Goal: Transaction & Acquisition: Purchase product/service

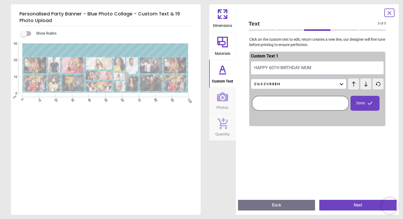
scroll to position [9, 0]
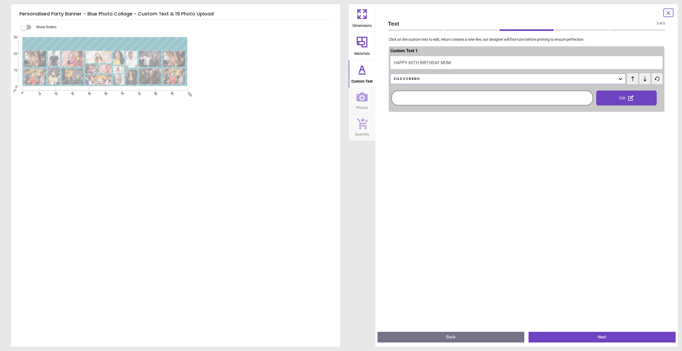
click at [218, 151] on div "**********" at bounding box center [175, 121] width 329 height 172
click at [132, 112] on div "**********" at bounding box center [105, 212] width 188 height 351
click at [365, 77] on span "Custom Text" at bounding box center [361, 80] width 21 height 8
click at [364, 47] on icon at bounding box center [361, 42] width 13 height 13
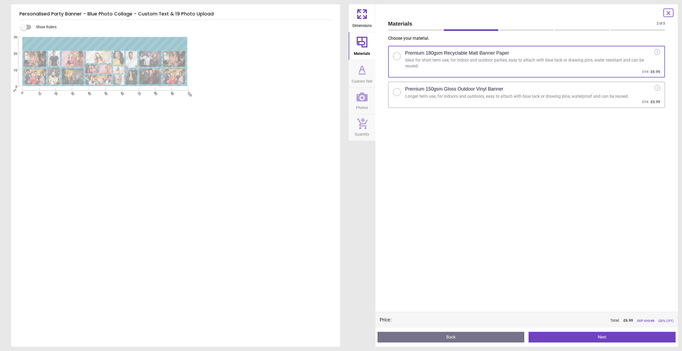
click at [364, 71] on icon at bounding box center [361, 69] width 5 height 6
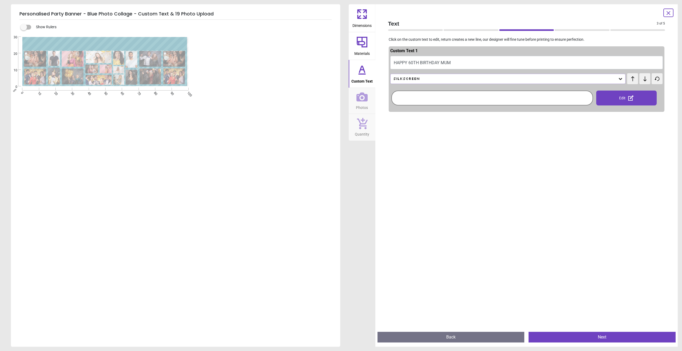
click at [359, 94] on icon at bounding box center [361, 96] width 11 height 9
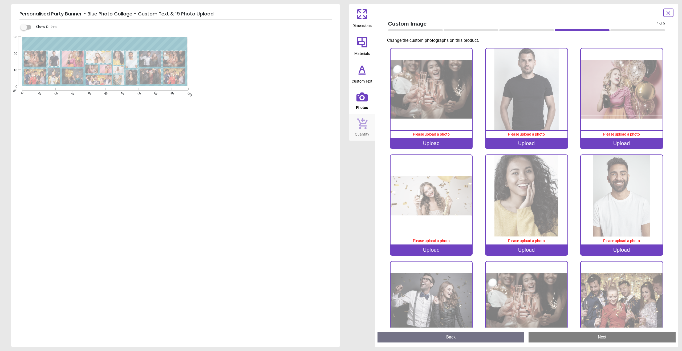
click at [359, 84] on span "Custom Text" at bounding box center [361, 80] width 21 height 8
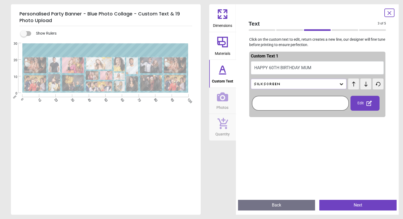
click at [286, 70] on button "HAPPY 60TH BIRTHDAY MUM" at bounding box center [317, 67] width 133 height 13
click at [287, 84] on div "Silkscreen" at bounding box center [296, 84] width 86 height 5
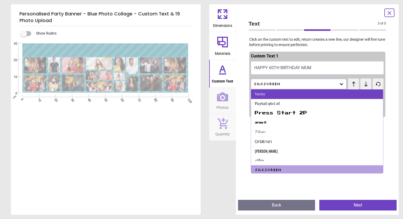
scroll to position [87, 0]
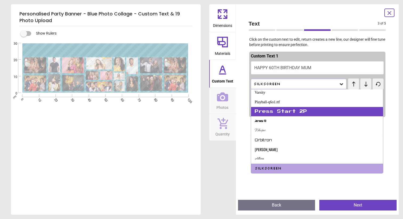
click at [274, 109] on div "Press Start 2P" at bounding box center [281, 111] width 52 height 5
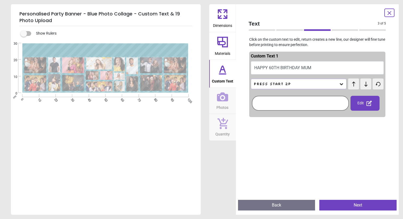
click at [275, 84] on div "Press Start 2P" at bounding box center [296, 84] width 86 height 5
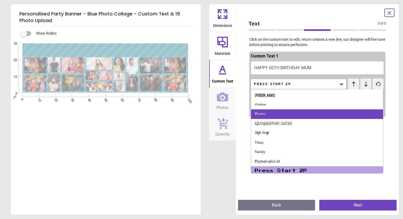
scroll to position [30, 0]
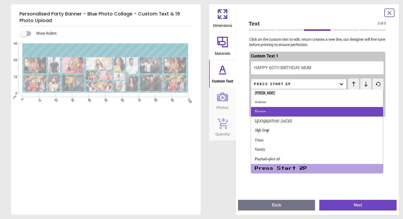
click at [274, 112] on div "Carattere" at bounding box center [317, 112] width 132 height 10
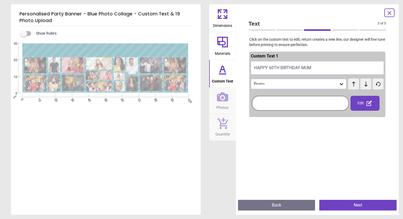
click at [275, 83] on div "Carattere" at bounding box center [296, 84] width 86 height 5
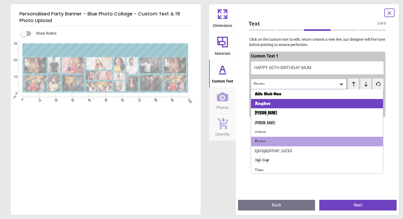
click at [273, 105] on div "Angkor" at bounding box center [317, 104] width 132 height 10
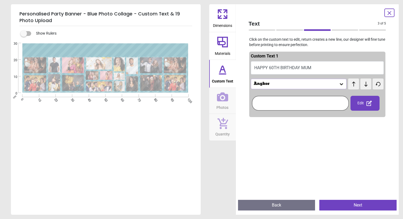
click at [274, 84] on div "Angkor" at bounding box center [296, 84] width 86 height 5
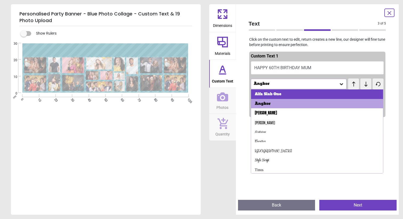
click at [270, 96] on div "Alfa Slab One" at bounding box center [268, 94] width 26 height 5
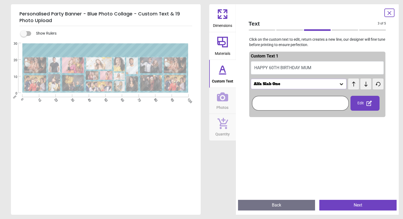
click at [272, 85] on div "Alfa Slab One" at bounding box center [296, 84] width 86 height 5
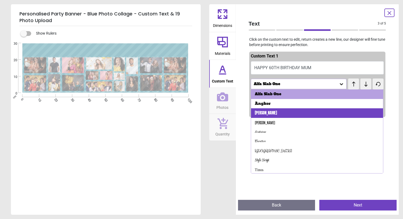
click at [268, 115] on div "Anton" at bounding box center [317, 113] width 132 height 10
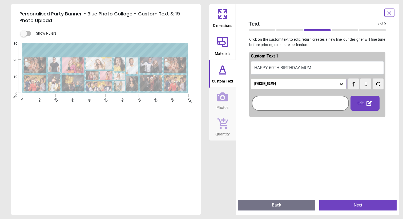
click at [262, 66] on button "HAPPY 60TH BIRTHDAY MUM" at bounding box center [317, 67] width 133 height 13
click at [314, 65] on button "HAPPY 60TH BIRTHDAY MUM" at bounding box center [317, 67] width 133 height 13
click at [314, 66] on button "HAPPY 60TH BIRTHDAY MUM" at bounding box center [317, 67] width 133 height 13
click at [309, 66] on button "HAPPY 60TH BIRTHDAY MUM" at bounding box center [317, 67] width 133 height 13
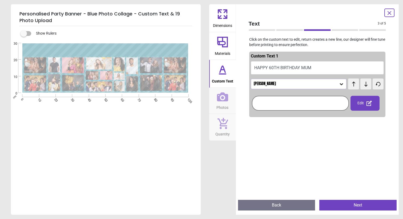
click at [309, 66] on button "HAPPY 60TH BIRTHDAY MUM" at bounding box center [317, 67] width 133 height 13
click at [321, 88] on div "Anton" at bounding box center [299, 84] width 96 height 10
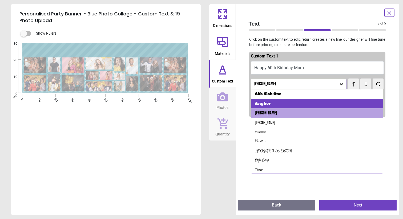
click at [287, 104] on div "Angkor" at bounding box center [317, 104] width 132 height 10
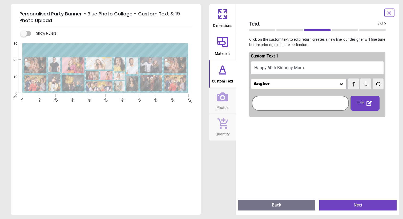
click at [296, 87] on div "Angkor" at bounding box center [299, 84] width 96 height 10
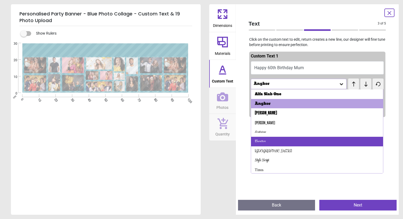
click at [289, 140] on div "Carattere" at bounding box center [317, 142] width 132 height 10
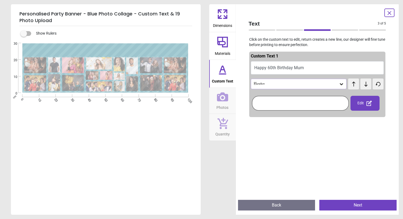
click at [295, 87] on div "Carattere" at bounding box center [299, 84] width 96 height 10
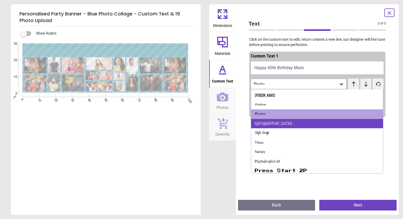
scroll to position [32, 0]
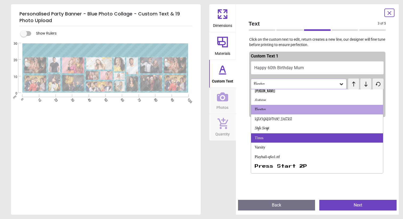
click at [291, 140] on div "Tinos" at bounding box center [317, 138] width 132 height 10
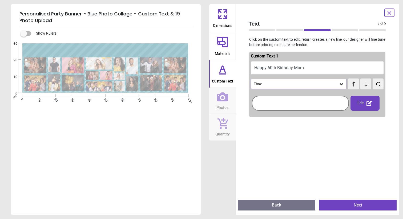
click at [285, 85] on div "Tinos" at bounding box center [296, 84] width 86 height 5
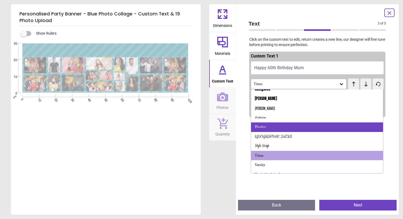
scroll to position [21, 0]
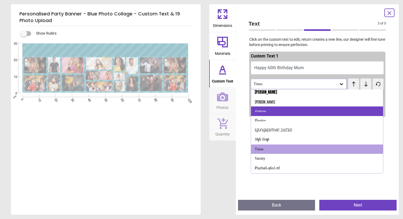
click at [284, 110] on div "Birthstone" at bounding box center [317, 111] width 132 height 10
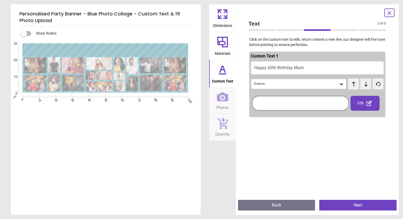
click at [288, 83] on div "Birthstone" at bounding box center [296, 84] width 86 height 5
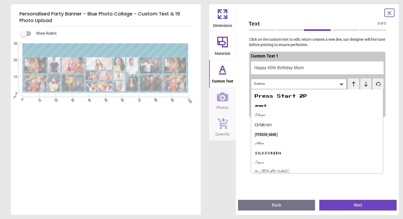
scroll to position [276, 0]
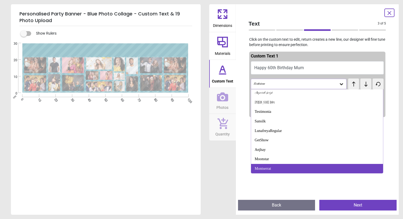
click at [283, 168] on div "Montserrat" at bounding box center [317, 169] width 132 height 10
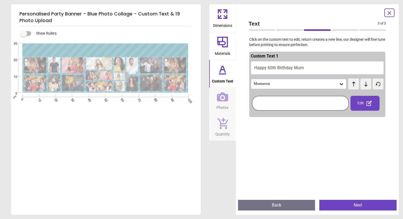
click at [287, 84] on div "Montserrat" at bounding box center [296, 84] width 86 height 5
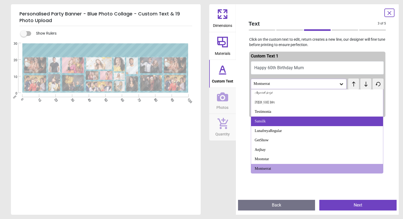
click at [284, 120] on div "Sansilk" at bounding box center [317, 122] width 132 height 10
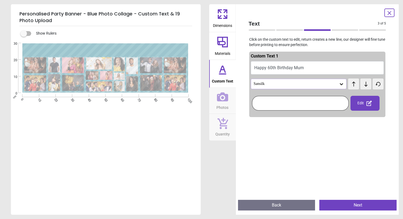
click at [282, 85] on div "Sansilk" at bounding box center [296, 84] width 86 height 5
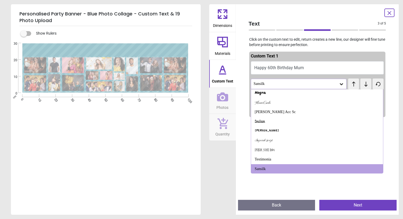
scroll to position [229, 0]
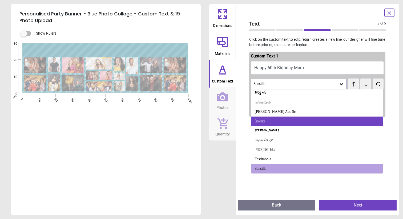
click at [275, 124] on div "Smokum" at bounding box center [317, 122] width 132 height 10
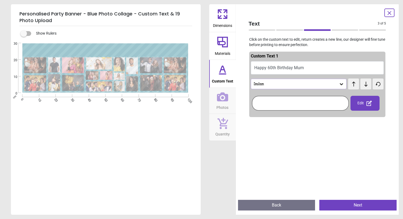
click at [285, 84] on div "Smokum" at bounding box center [296, 84] width 86 height 5
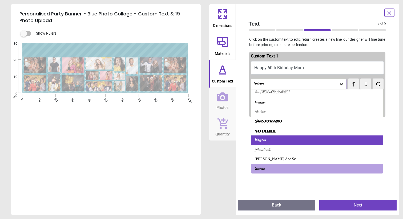
scroll to position [181, 0]
click at [272, 142] on div "Mogra" at bounding box center [317, 141] width 132 height 10
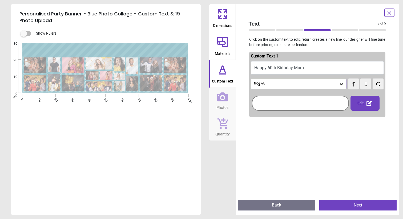
click at [275, 84] on div "Mogra" at bounding box center [296, 84] width 86 height 5
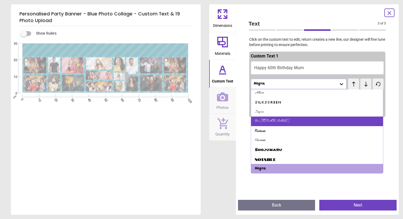
scroll to position [153, 0]
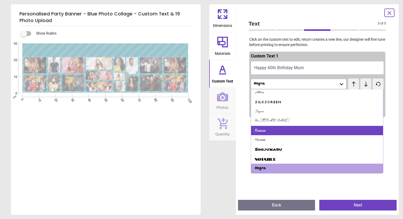
click at [274, 128] on div "Norican" at bounding box center [317, 131] width 132 height 10
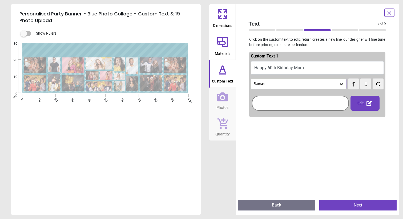
click at [279, 86] on div "Norican" at bounding box center [299, 84] width 96 height 10
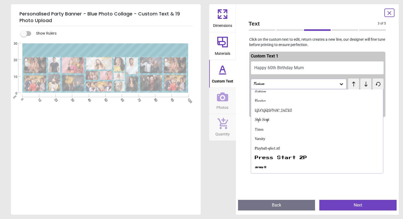
scroll to position [34, 0]
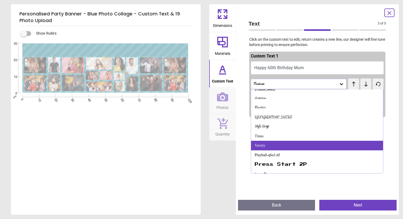
click at [273, 144] on div "Varsity" at bounding box center [317, 146] width 132 height 10
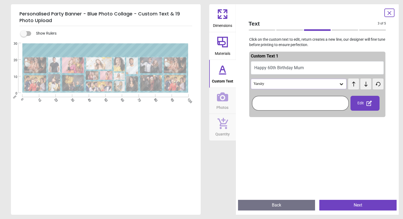
click at [282, 84] on div "Varsity" at bounding box center [296, 84] width 86 height 5
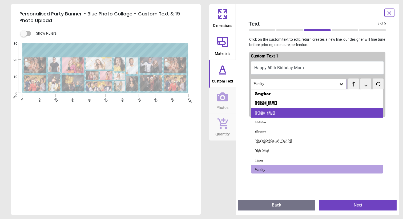
scroll to position [11, 0]
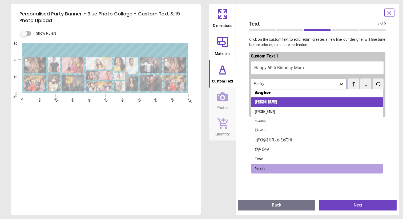
click at [283, 100] on div "Anton" at bounding box center [317, 102] width 132 height 10
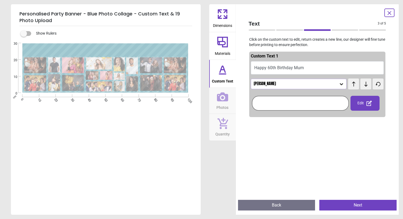
click at [285, 85] on div "Anton" at bounding box center [296, 84] width 86 height 5
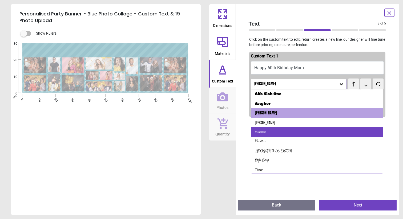
click at [279, 130] on div "Birthstone" at bounding box center [317, 132] width 132 height 10
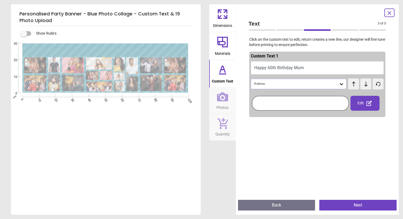
click at [284, 83] on div "Birthstone" at bounding box center [296, 84] width 86 height 5
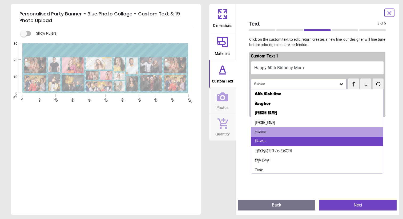
click at [271, 140] on div "Carattere" at bounding box center [317, 142] width 132 height 10
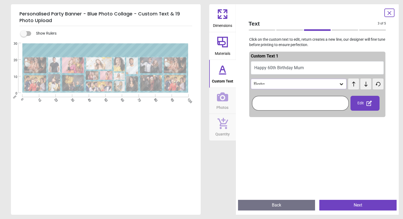
click at [277, 85] on div "Carattere" at bounding box center [296, 84] width 86 height 5
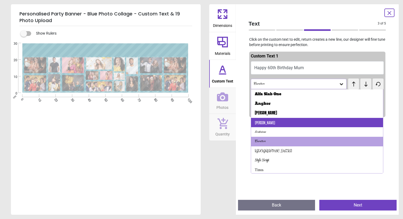
click at [272, 122] on div "Antonio" at bounding box center [317, 123] width 132 height 10
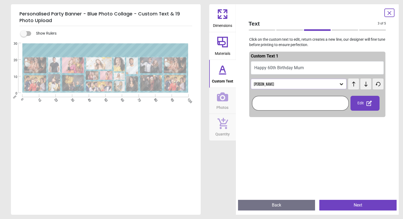
click at [279, 82] on div "Antonio" at bounding box center [296, 84] width 86 height 5
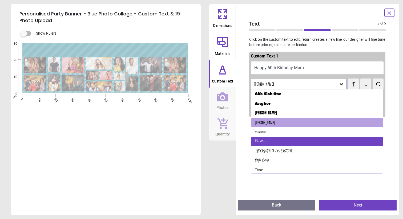
click at [274, 139] on div "Carattere" at bounding box center [317, 142] width 132 height 10
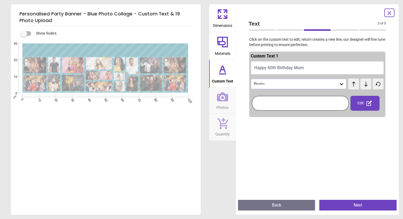
click at [277, 93] on div at bounding box center [300, 103] width 97 height 21
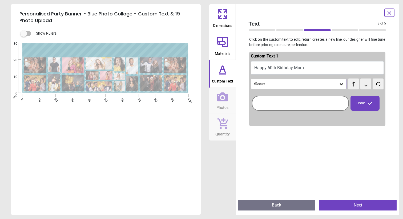
click at [355, 84] on icon at bounding box center [353, 83] width 8 height 5
click at [366, 85] on icon at bounding box center [365, 83] width 3 height 5
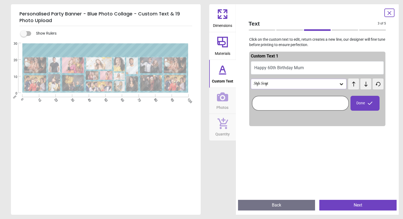
click at [366, 85] on icon at bounding box center [365, 83] width 3 height 5
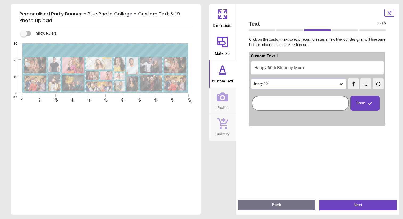
click at [366, 85] on icon at bounding box center [365, 83] width 3 height 5
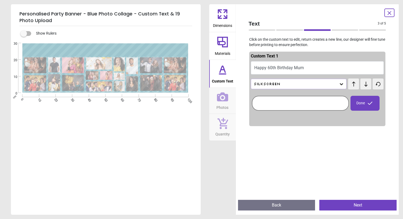
click at [366, 85] on icon at bounding box center [365, 83] width 3 height 5
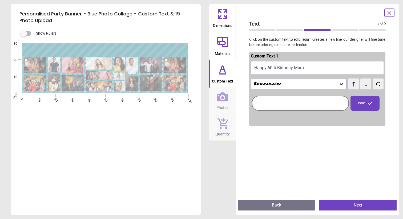
click at [366, 85] on icon at bounding box center [365, 83] width 3 height 5
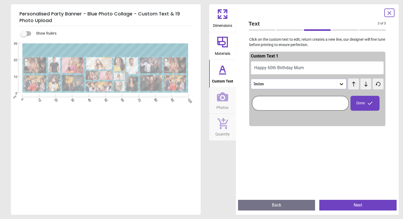
click at [366, 85] on icon at bounding box center [365, 83] width 3 height 5
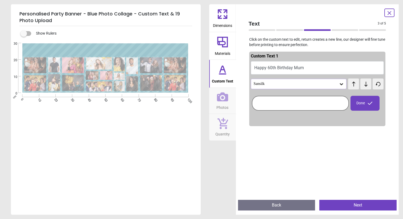
click at [354, 83] on div "test test" at bounding box center [353, 81] width 10 height 5
click at [364, 82] on icon at bounding box center [366, 83] width 8 height 5
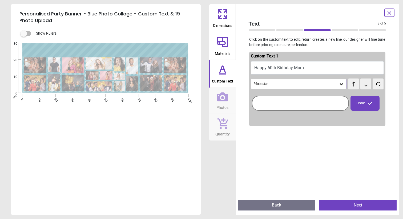
click at [364, 82] on icon at bounding box center [366, 83] width 8 height 5
click at [355, 82] on span "test" at bounding box center [351, 80] width 7 height 5
click at [355, 83] on span "test" at bounding box center [351, 80] width 7 height 5
click at [353, 85] on icon at bounding box center [353, 83] width 3 height 5
click at [371, 86] on button at bounding box center [365, 84] width 11 height 11
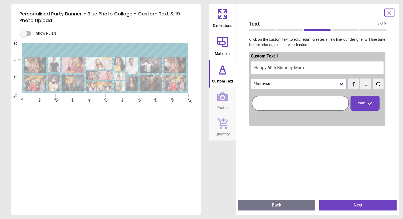
click at [371, 86] on button at bounding box center [365, 84] width 11 height 11
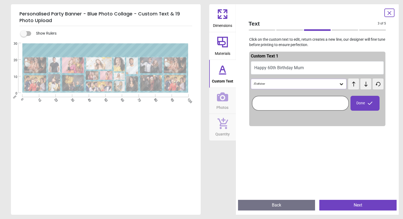
click at [371, 86] on button at bounding box center [365, 84] width 11 height 11
click at [111, 142] on div "**********" at bounding box center [105, 152] width 188 height 219
click at [159, 51] on textarea "**********" at bounding box center [104, 51] width 159 height 10
click at [136, 51] on textarea "**********" at bounding box center [104, 51] width 159 height 10
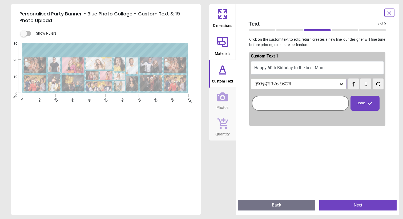
type textarea "**********"
click at [169, 116] on div "**********" at bounding box center [105, 152] width 188 height 219
click at [148, 113] on div "**********" at bounding box center [105, 152] width 188 height 219
click at [224, 102] on icon at bounding box center [222, 96] width 11 height 11
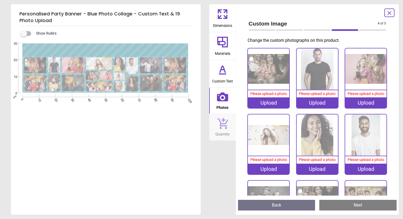
click at [265, 104] on div "Upload" at bounding box center [268, 102] width 41 height 11
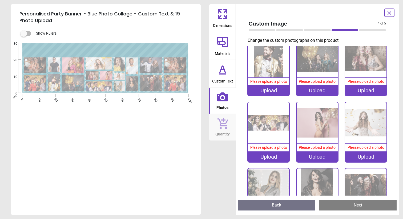
scroll to position [315, 0]
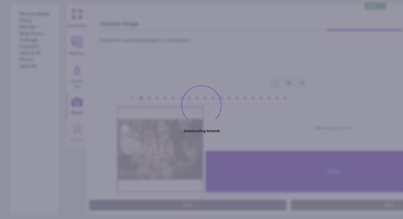
type textarea "**********"
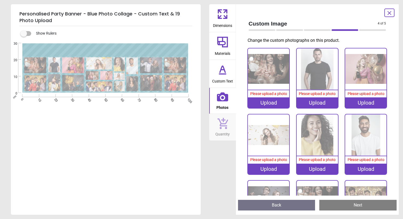
click at [188, 183] on div "**********" at bounding box center [106, 120] width 190 height 189
click at [370, 14] on div "Custom Image 4 of 5 4 of 6 Change the custom photographs on this product. 0% Pl…" at bounding box center [317, 109] width 163 height 211
click at [360, 4] on div "**********" at bounding box center [201, 109] width 403 height 219
click at [356, 87] on img at bounding box center [365, 68] width 41 height 41
click at [260, 83] on img at bounding box center [268, 68] width 41 height 41
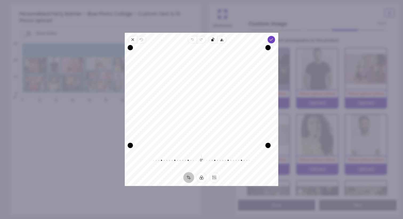
drag, startPoint x: 273, startPoint y: 149, endPoint x: 271, endPoint y: 141, distance: 7.9
click at [271, 141] on div "Recenter" at bounding box center [201, 98] width 145 height 101
drag, startPoint x: 225, startPoint y: 118, endPoint x: 221, endPoint y: 118, distance: 3.5
click at [221, 118] on div "Recenter" at bounding box center [201, 98] width 145 height 101
click at [272, 38] on icon "button" at bounding box center [271, 40] width 4 height 4
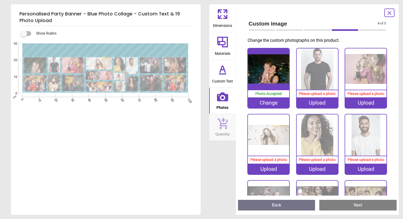
click at [313, 104] on div "Upload" at bounding box center [316, 102] width 41 height 11
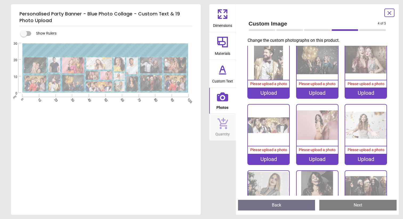
scroll to position [209, 0]
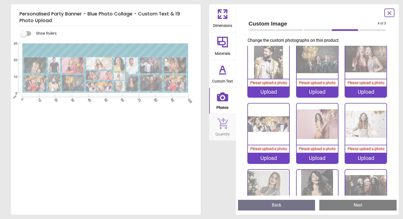
click at [367, 159] on div "Upload" at bounding box center [365, 158] width 41 height 11
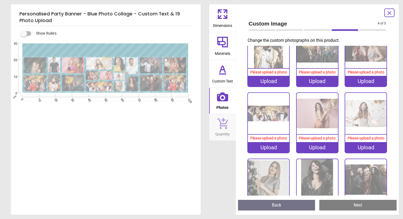
scroll to position [220, 0]
click at [175, 127] on div "**********" at bounding box center [105, 109] width 188 height 132
click at [160, 73] on image at bounding box center [151, 66] width 22 height 16
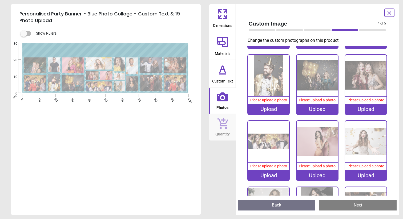
scroll to position [192, 0]
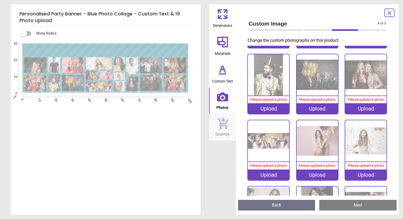
click at [364, 172] on div "Upload" at bounding box center [365, 175] width 41 height 11
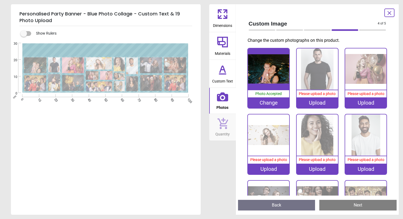
click at [321, 105] on div "Upload" at bounding box center [316, 102] width 41 height 11
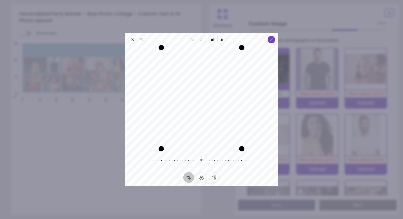
drag, startPoint x: 233, startPoint y: 94, endPoint x: 233, endPoint y: 91, distance: 3.2
click at [233, 91] on div "Recenter" at bounding box center [201, 98] width 145 height 101
click at [271, 40] on polyline "button" at bounding box center [271, 40] width 3 height 2
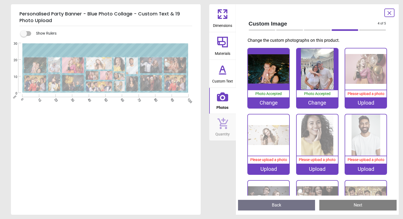
click at [364, 105] on div "Upload" at bounding box center [365, 102] width 41 height 11
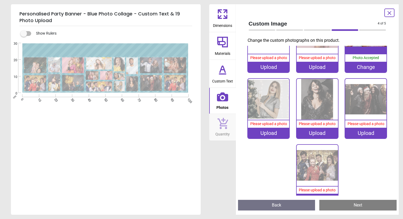
scroll to position [315, 0]
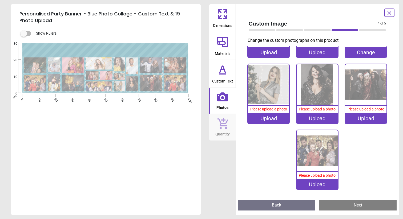
click at [313, 117] on div "Upload" at bounding box center [316, 118] width 41 height 11
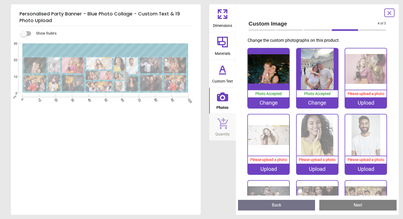
scroll to position [315, 0]
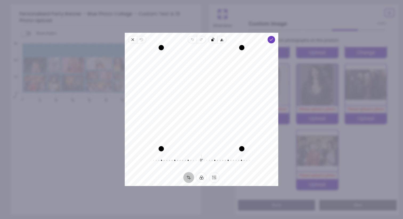
click at [228, 99] on div "Recenter" at bounding box center [201, 98] width 145 height 101
click at [270, 40] on polyline "button" at bounding box center [271, 40] width 3 height 2
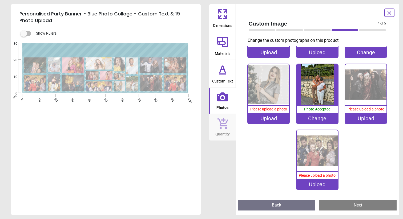
click at [311, 89] on img at bounding box center [316, 84] width 41 height 41
click at [135, 83] on image at bounding box center [132, 83] width 12 height 15
click at [304, 97] on img at bounding box center [316, 84] width 41 height 41
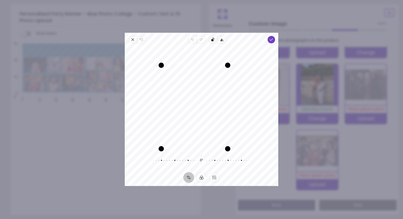
drag, startPoint x: 240, startPoint y: 48, endPoint x: 219, endPoint y: 64, distance: 26.8
click at [219, 64] on div "Recenter" at bounding box center [201, 98] width 145 height 101
drag, startPoint x: 206, startPoint y: 89, endPoint x: 197, endPoint y: 85, distance: 9.7
click at [197, 85] on div "Recenter" at bounding box center [201, 98] width 145 height 101
drag, startPoint x: 226, startPoint y: 70, endPoint x: 233, endPoint y: 59, distance: 13.0
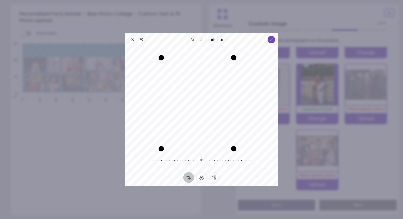
click at [233, 59] on div "Drag corner tr" at bounding box center [233, 57] width 5 height 5
click at [269, 40] on icon "button" at bounding box center [271, 40] width 4 height 4
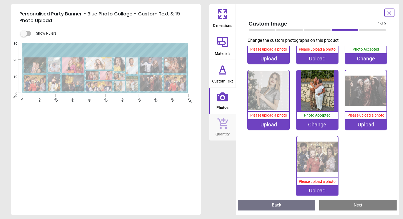
scroll to position [309, 0]
click at [153, 67] on image at bounding box center [151, 66] width 22 height 16
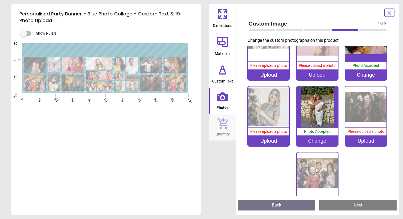
scroll to position [315, 0]
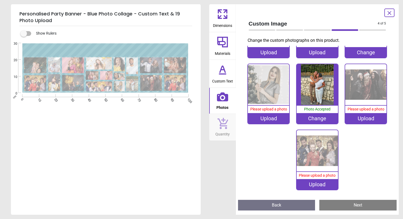
click at [178, 63] on image at bounding box center [175, 66] width 22 height 16
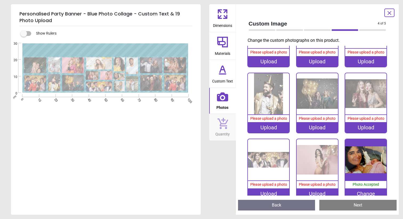
scroll to position [176, 0]
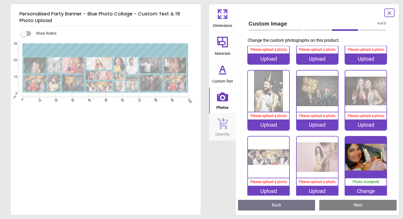
click at [315, 166] on img at bounding box center [316, 157] width 41 height 41
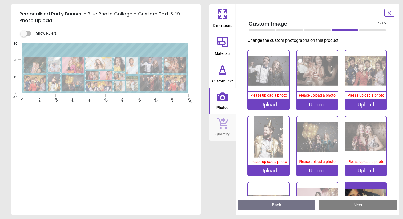
scroll to position [122, 0]
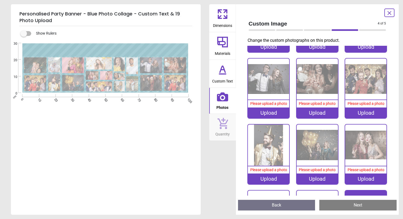
click at [275, 114] on div "Upload" at bounding box center [268, 113] width 41 height 11
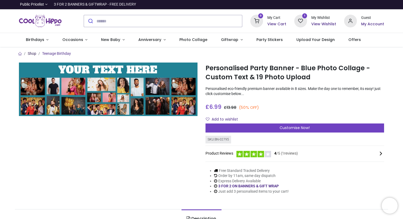
click at [30, 54] on link "Shop" at bounding box center [32, 53] width 9 height 4
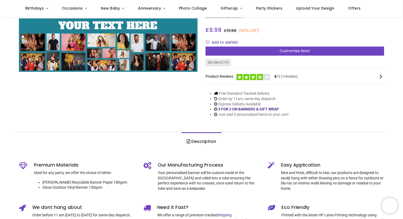
scroll to position [62, 0]
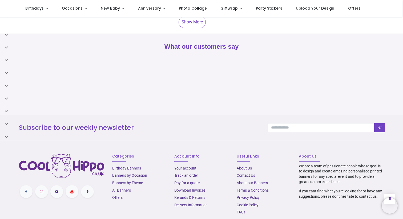
scroll to position [1676, 0]
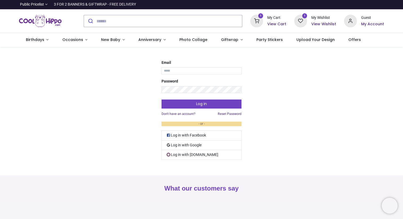
click at [376, 23] on h6 "My Account" at bounding box center [372, 24] width 23 height 5
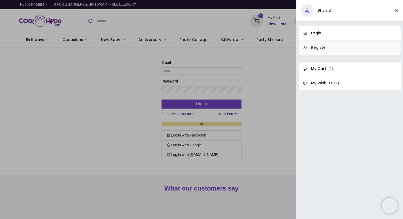
click at [334, 50] on link "Register" at bounding box center [349, 47] width 102 height 15
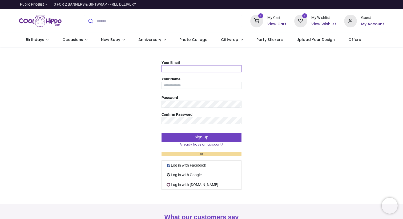
click at [217, 70] on input "Your Email" at bounding box center [201, 68] width 80 height 7
type input "**********"
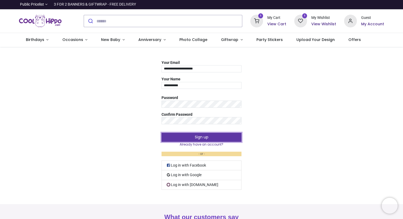
click at [188, 137] on button "Sign up" at bounding box center [201, 137] width 80 height 9
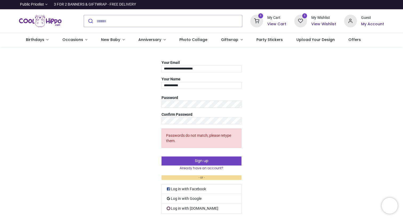
click at [212, 99] on div "Password" at bounding box center [201, 100] width 80 height 14
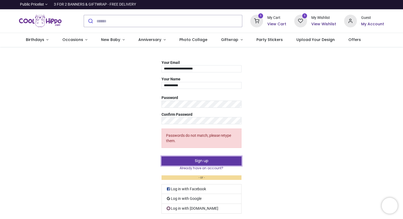
click at [176, 160] on button "Sign up" at bounding box center [201, 161] width 80 height 9
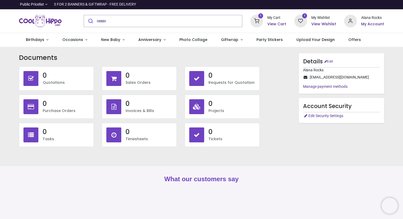
type input "**********"
click at [289, 129] on div "Documents No Documents to display 0 Quotations 0 Sales Orders 0 0 0 0 0 0 0" at bounding box center [201, 101] width 373 height 96
click at [284, 25] on h6 "View Cart" at bounding box center [276, 24] width 19 height 5
click at [284, 86] on div at bounding box center [201, 109] width 403 height 219
click at [227, 109] on h6 "Projects" at bounding box center [231, 110] width 47 height 5
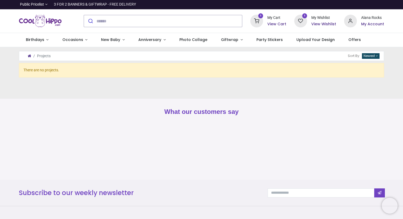
type input "**********"
click at [280, 24] on h6 "View Cart" at bounding box center [276, 24] width 19 height 5
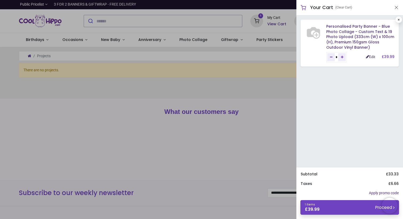
click at [366, 58] on link "Edit" at bounding box center [370, 57] width 9 height 4
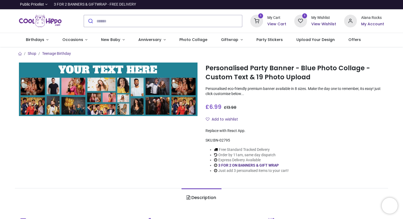
type input "**********"
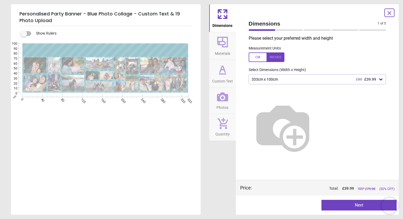
click at [226, 45] on icon at bounding box center [222, 42] width 13 height 13
